Goal: Transaction & Acquisition: Purchase product/service

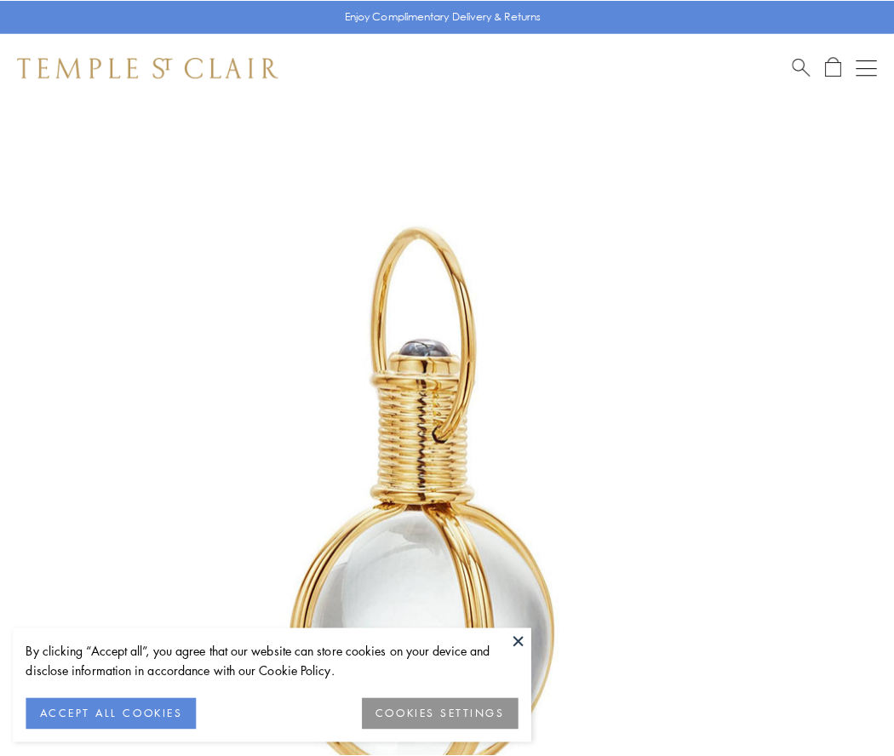
scroll to position [445, 0]
